Goal: Find specific fact

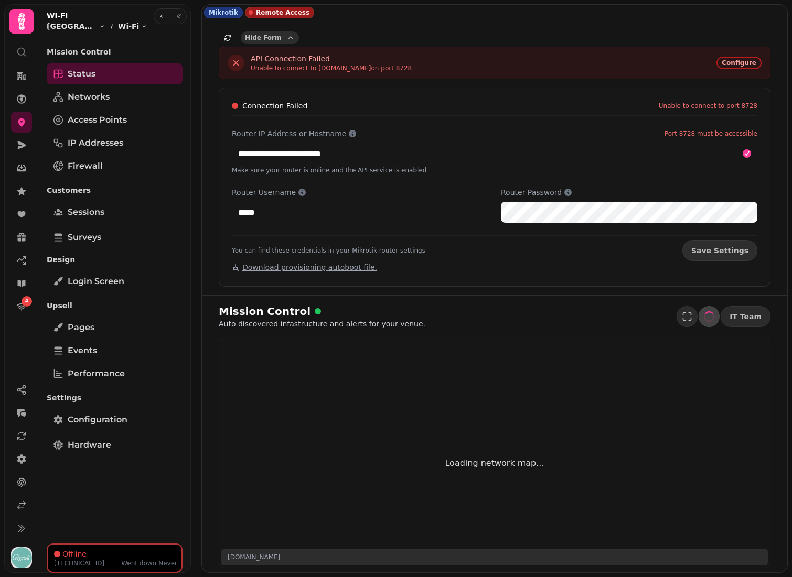
click at [262, 36] on span "Hide Form" at bounding box center [263, 38] width 36 height 6
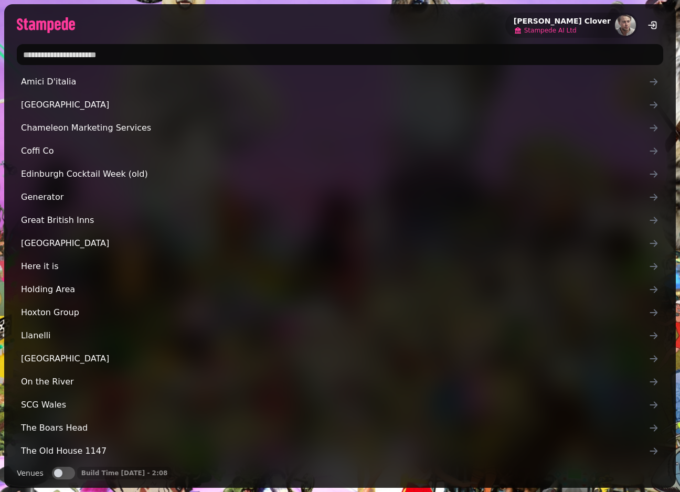
click at [572, 28] on span "Stampede AI Ltd" at bounding box center [550, 30] width 52 height 8
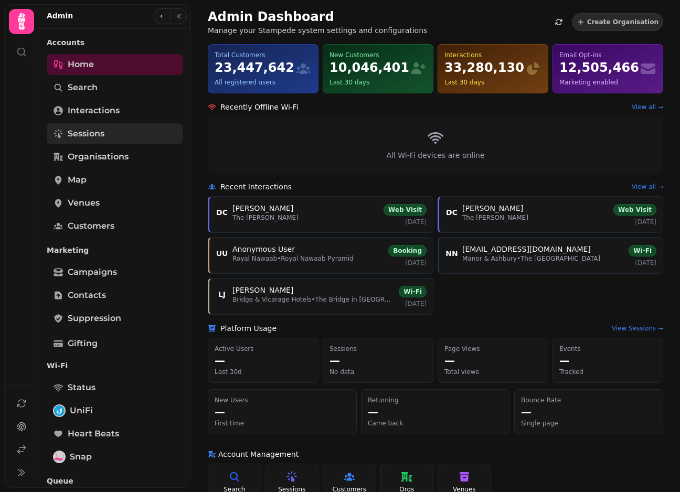
click at [89, 133] on span "Sessions" at bounding box center [86, 133] width 37 height 13
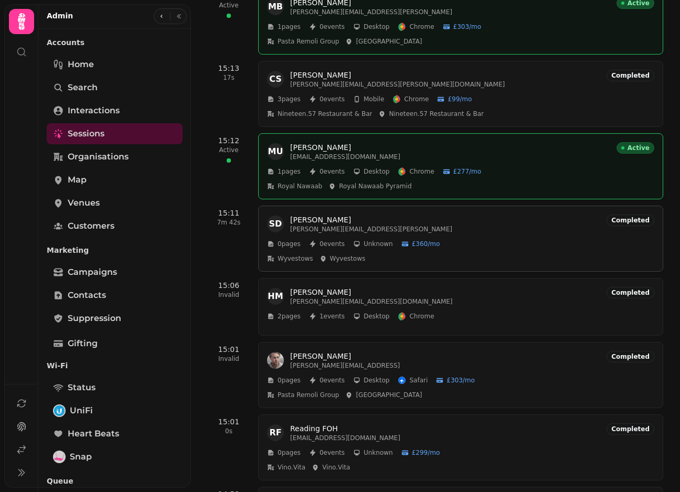
scroll to position [470, 0]
click at [389, 155] on p "[EMAIL_ADDRESS][DOMAIN_NAME]" at bounding box center [451, 156] width 322 height 8
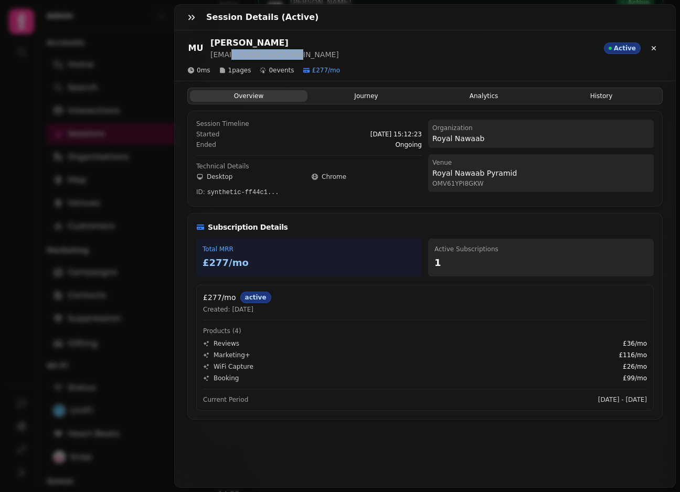
drag, startPoint x: 233, startPoint y: 55, endPoint x: 317, endPoint y: 55, distance: 84.4
click at [318, 55] on div "MU Mian Usman [EMAIL_ADDRESS][DOMAIN_NAME] Active" at bounding box center [424, 48] width 475 height 23
copy p "[DOMAIN_NAME]"
